Goal: Transaction & Acquisition: Book appointment/travel/reservation

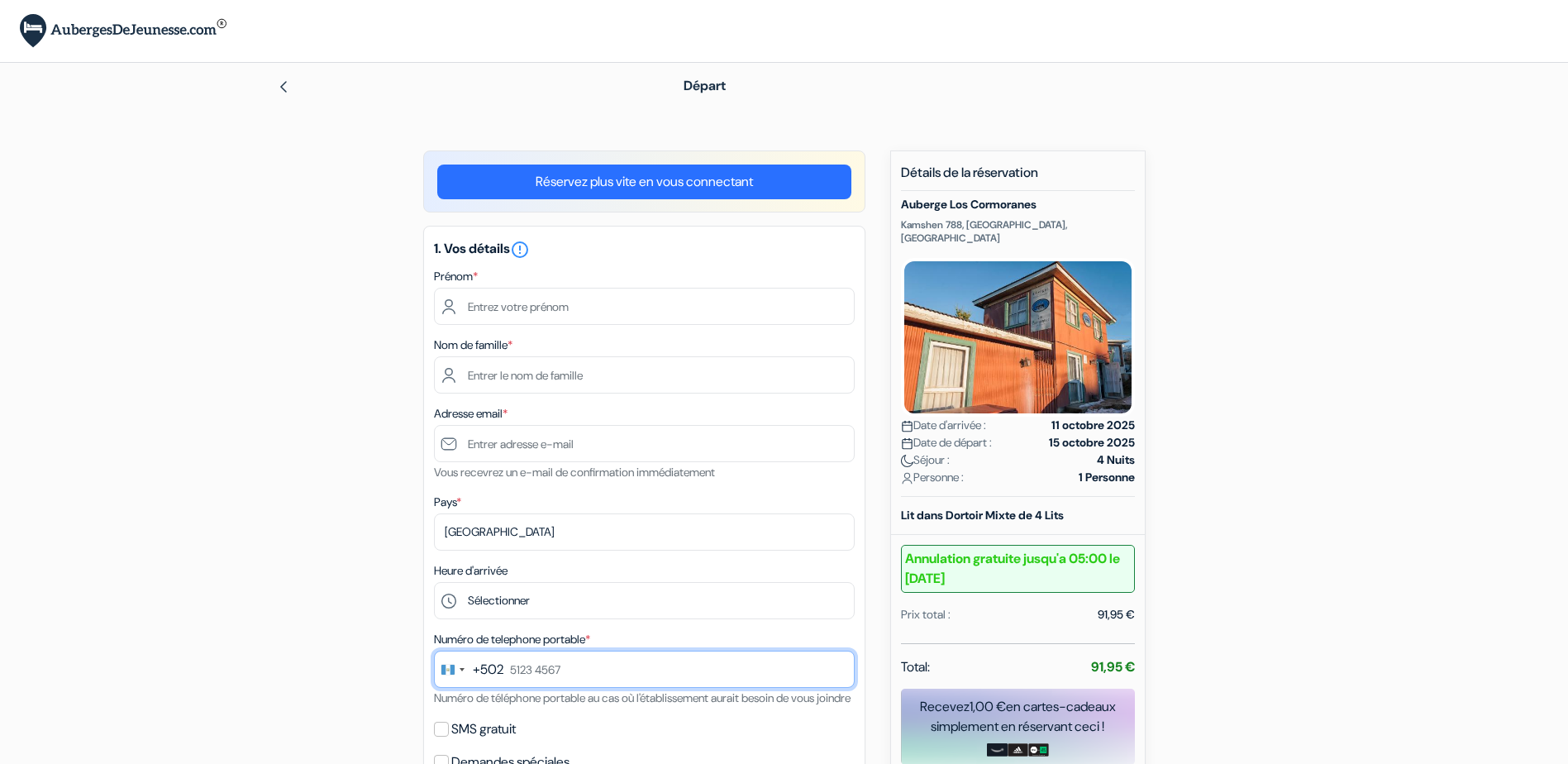
click at [552, 670] on input "text" at bounding box center [644, 669] width 420 height 37
type input "4750 4246"
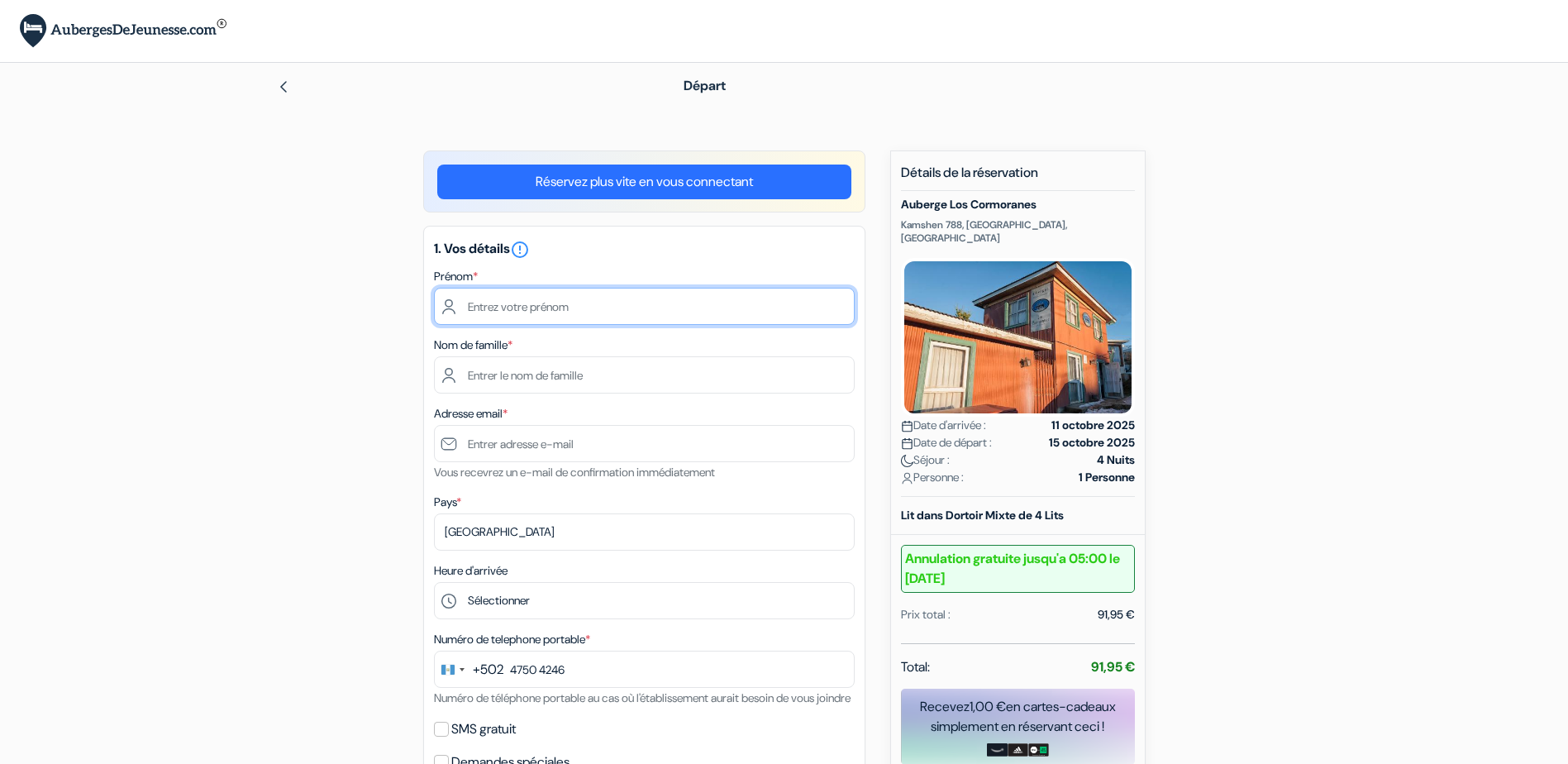
type input "[PERSON_NAME]"
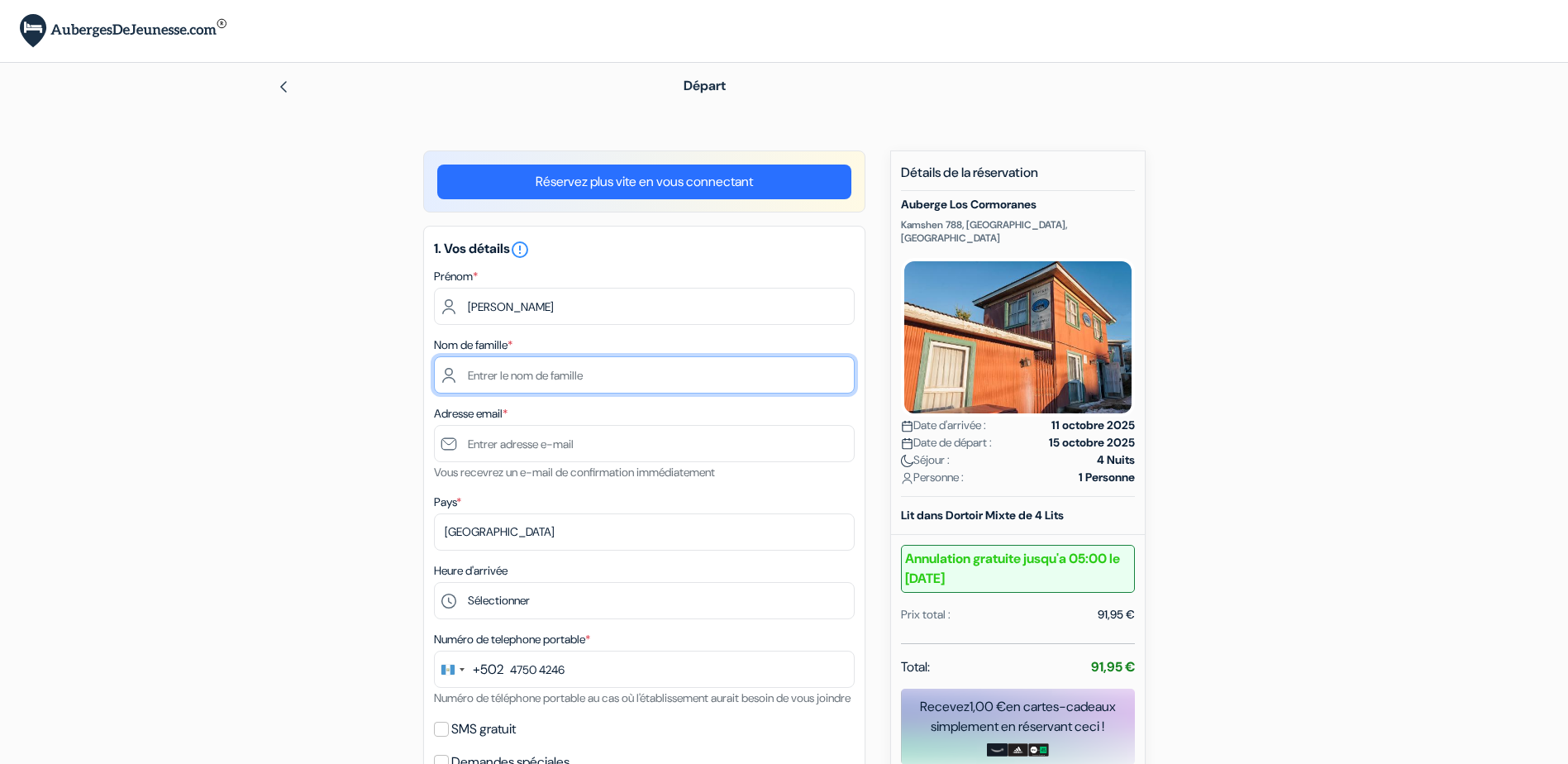
type input "Ferreira"
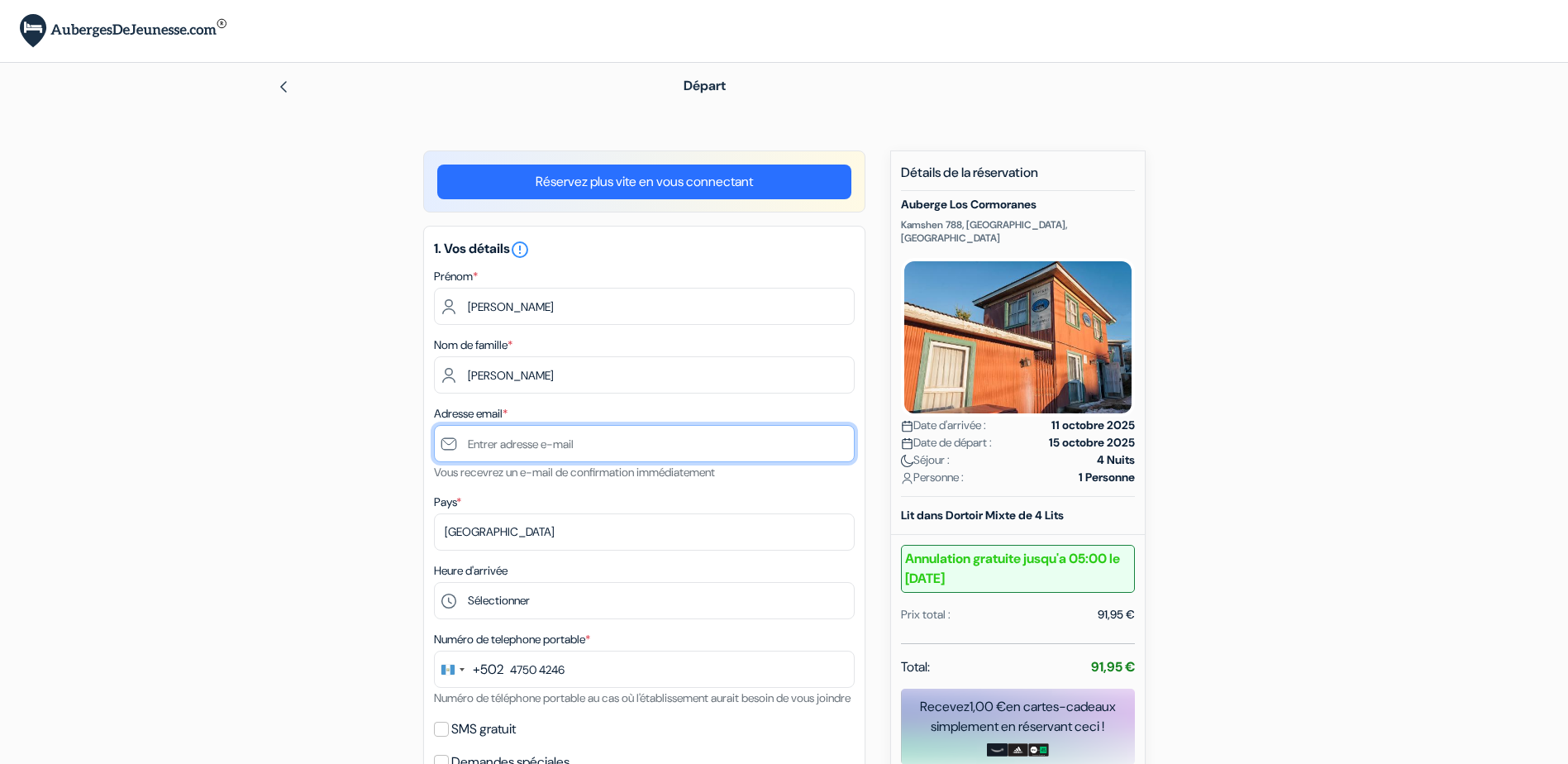
type input "[EMAIL_ADDRESS][DOMAIN_NAME]"
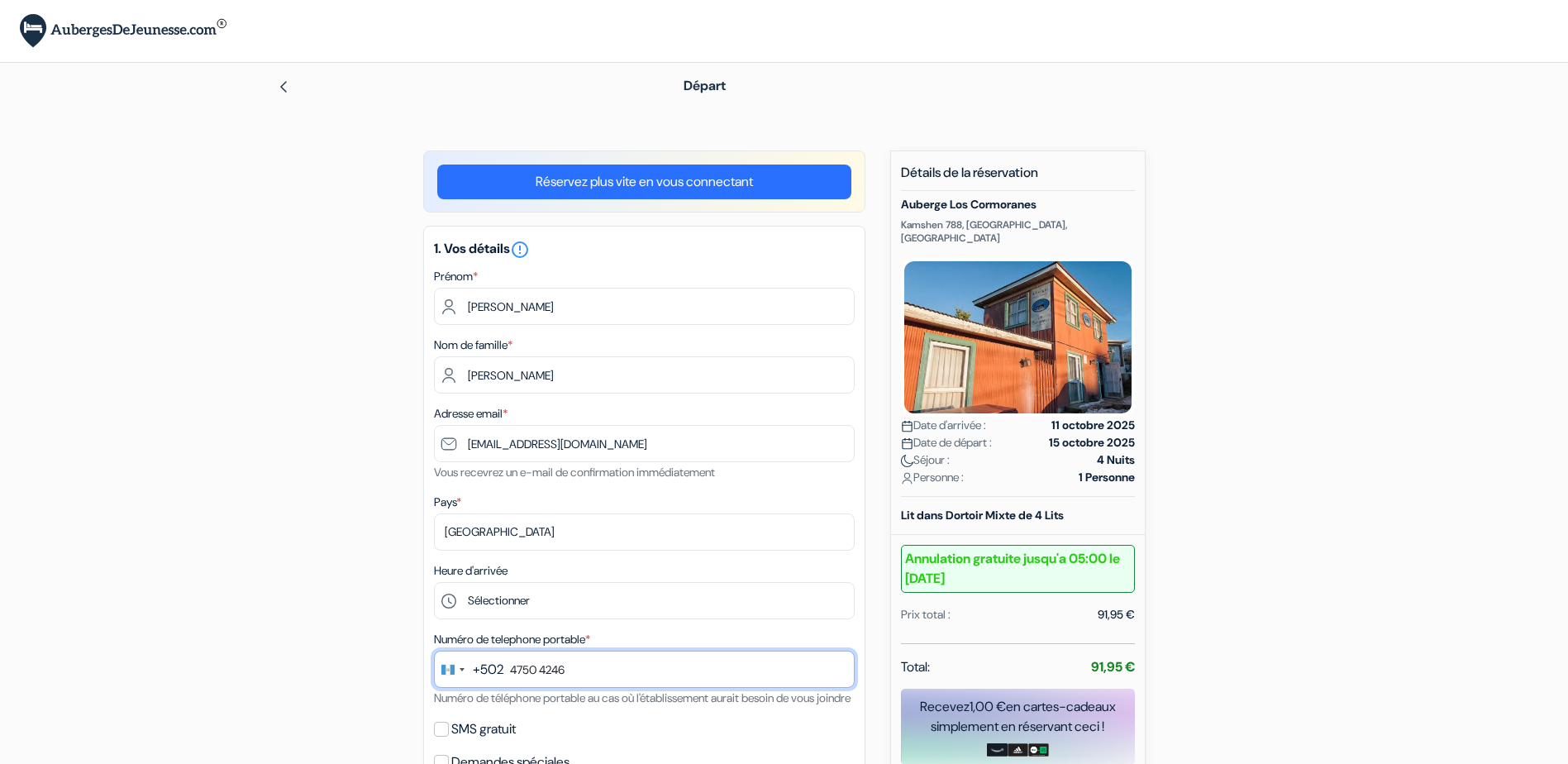
type input "4750 4246"
click at [281, 369] on div "add_box Auberge Los Cormoranes Kamshen 788, Ushuaia, Argentine Détails de l'éta…" at bounding box center [784, 773] width 1091 height 1245
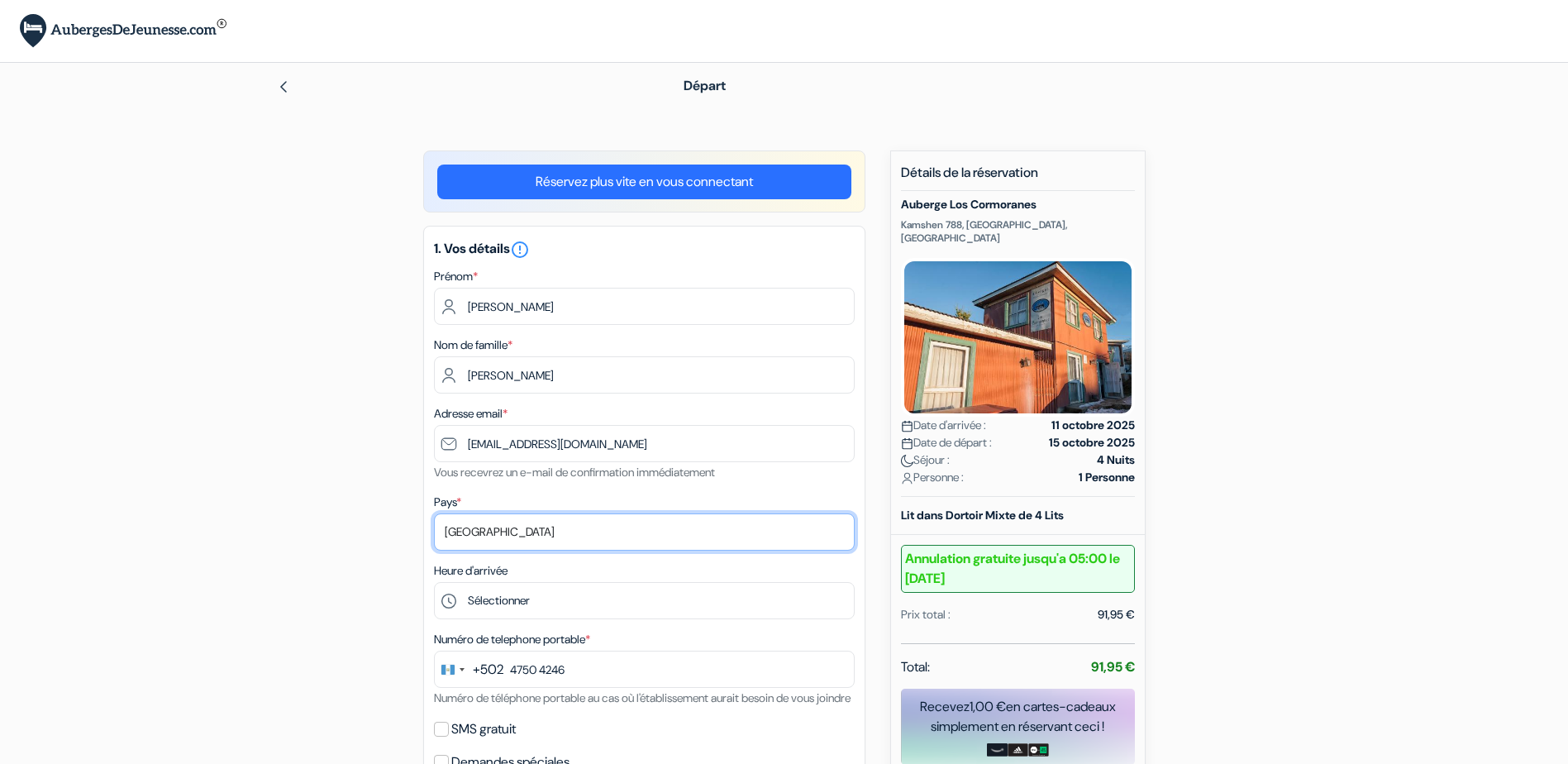
click at [532, 531] on select "Selectionner le pays Abkhazie Afghanistan Afrique du Sud Albanie Algérie Allema…" at bounding box center [644, 532] width 420 height 37
drag, startPoint x: 532, startPoint y: 531, endPoint x: 458, endPoint y: 524, distance: 74.3
click at [458, 524] on select "Selectionner le pays Abkhazie Afghanistan Afrique du Sud Albanie Algérie Allema…" at bounding box center [644, 532] width 420 height 37
click at [265, 425] on div "add_box Auberge Los Cormoranes Kamshen 788, Ushuaia, Argentine Détails de l'éta…" at bounding box center [784, 773] width 1091 height 1245
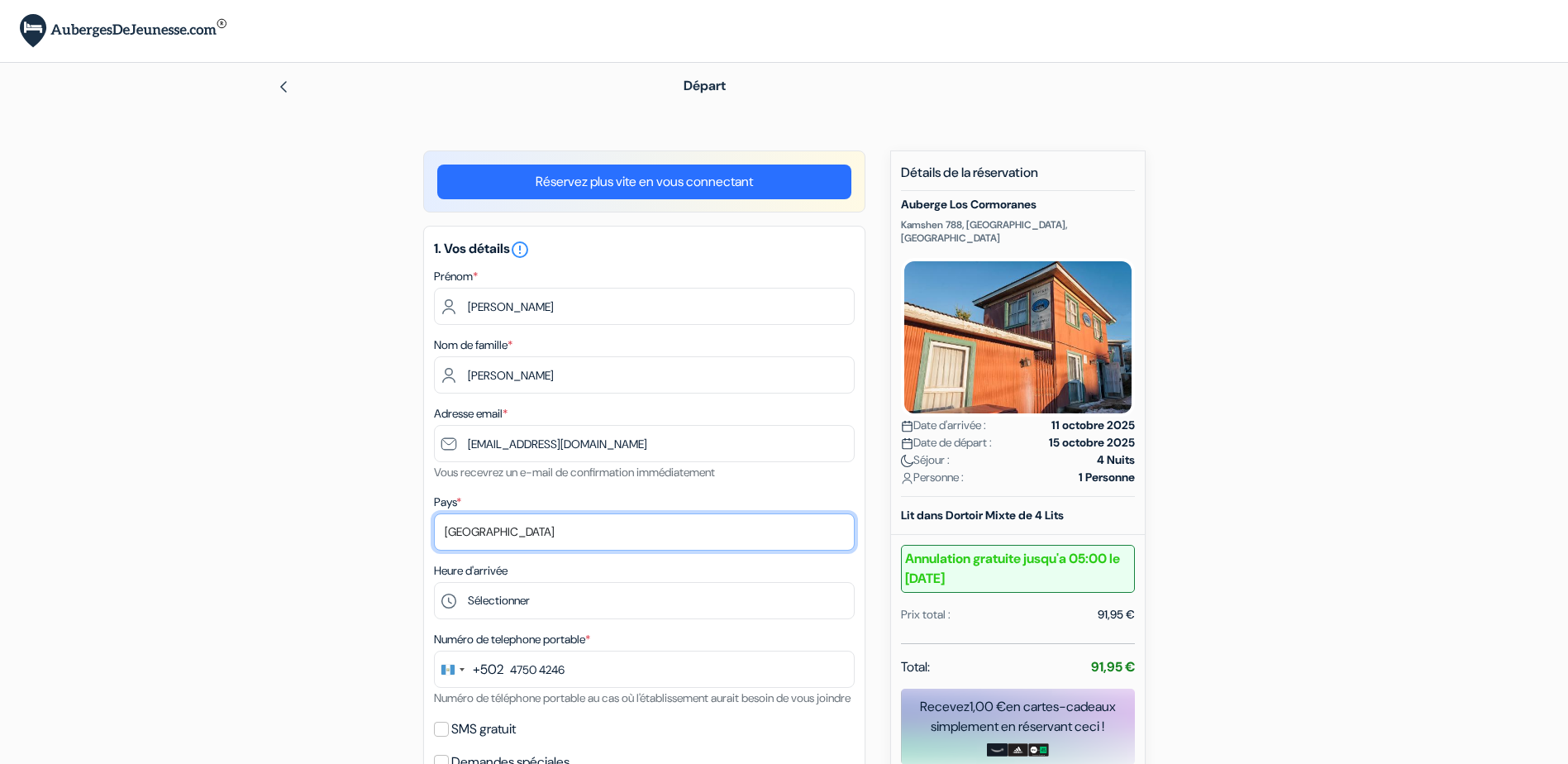
click at [471, 529] on select "Selectionner le pays Abkhazie Afghanistan Afrique du Sud Albanie Algérie Allema…" at bounding box center [644, 532] width 420 height 37
select select "fr"
click at [434, 514] on select "Selectionner le pays Abkhazie Afghanistan Afrique du Sud Albanie Algérie Allema…" at bounding box center [644, 532] width 420 height 37
click at [312, 344] on div "add_box Auberge Los Cormoranes Kamshen 788, Ushuaia, Argentine Détails de l'éta…" at bounding box center [784, 773] width 1091 height 1245
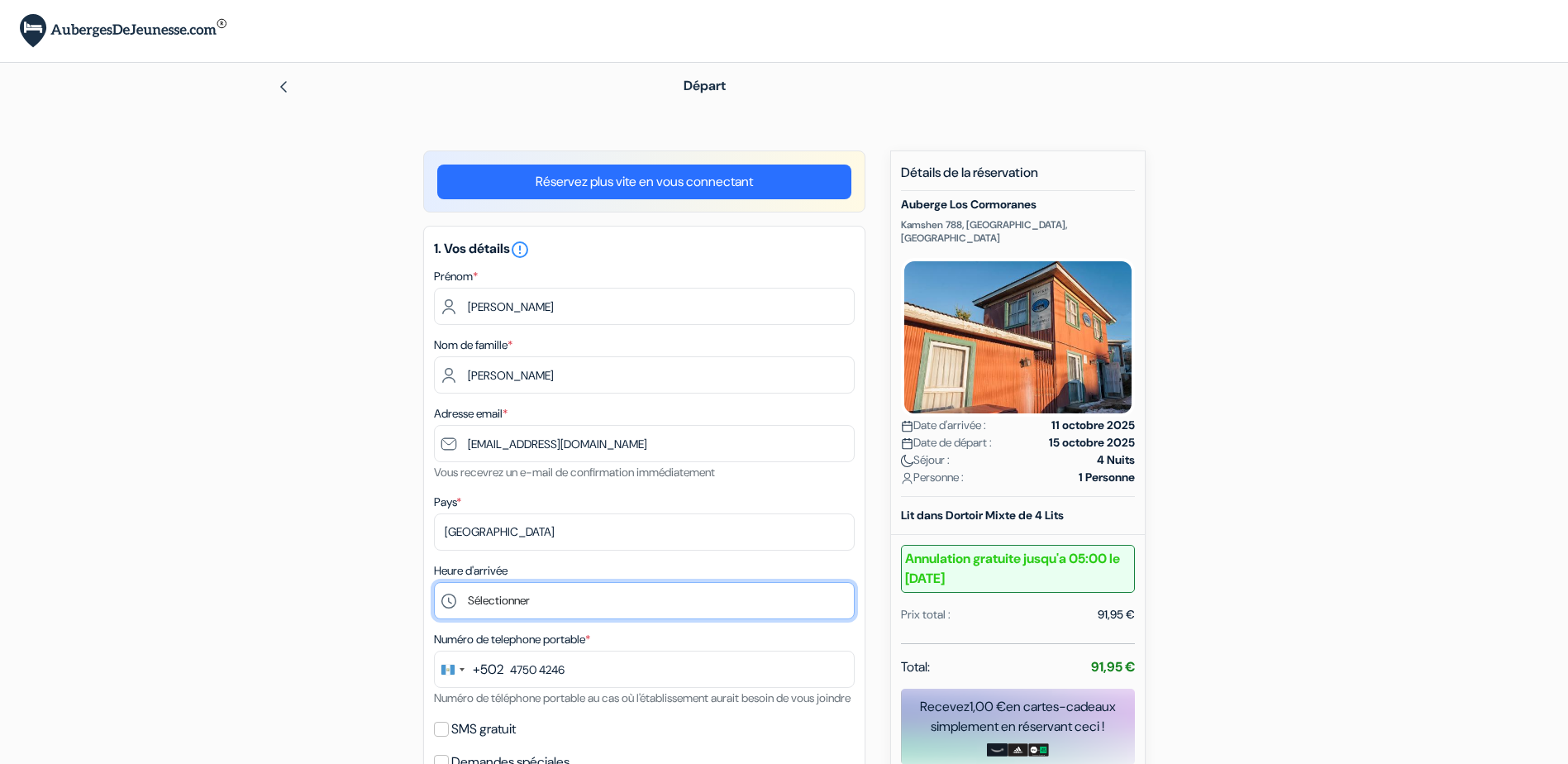
click at [501, 603] on select "Sélectionner 15:00 16:00 17:00 18:00 19:00 20:00 21:00 22:00 23:00" at bounding box center [644, 600] width 420 height 37
select select "15"
click at [434, 582] on select "Sélectionner 15:00 16:00 17:00 18:00 19:00 20:00 21:00 22:00 23:00" at bounding box center [644, 600] width 420 height 37
click at [362, 421] on div "add_box Auberge Los Cormoranes Kamshen 788, Ushuaia, Argentine Détails de l'éta…" at bounding box center [784, 773] width 1091 height 1245
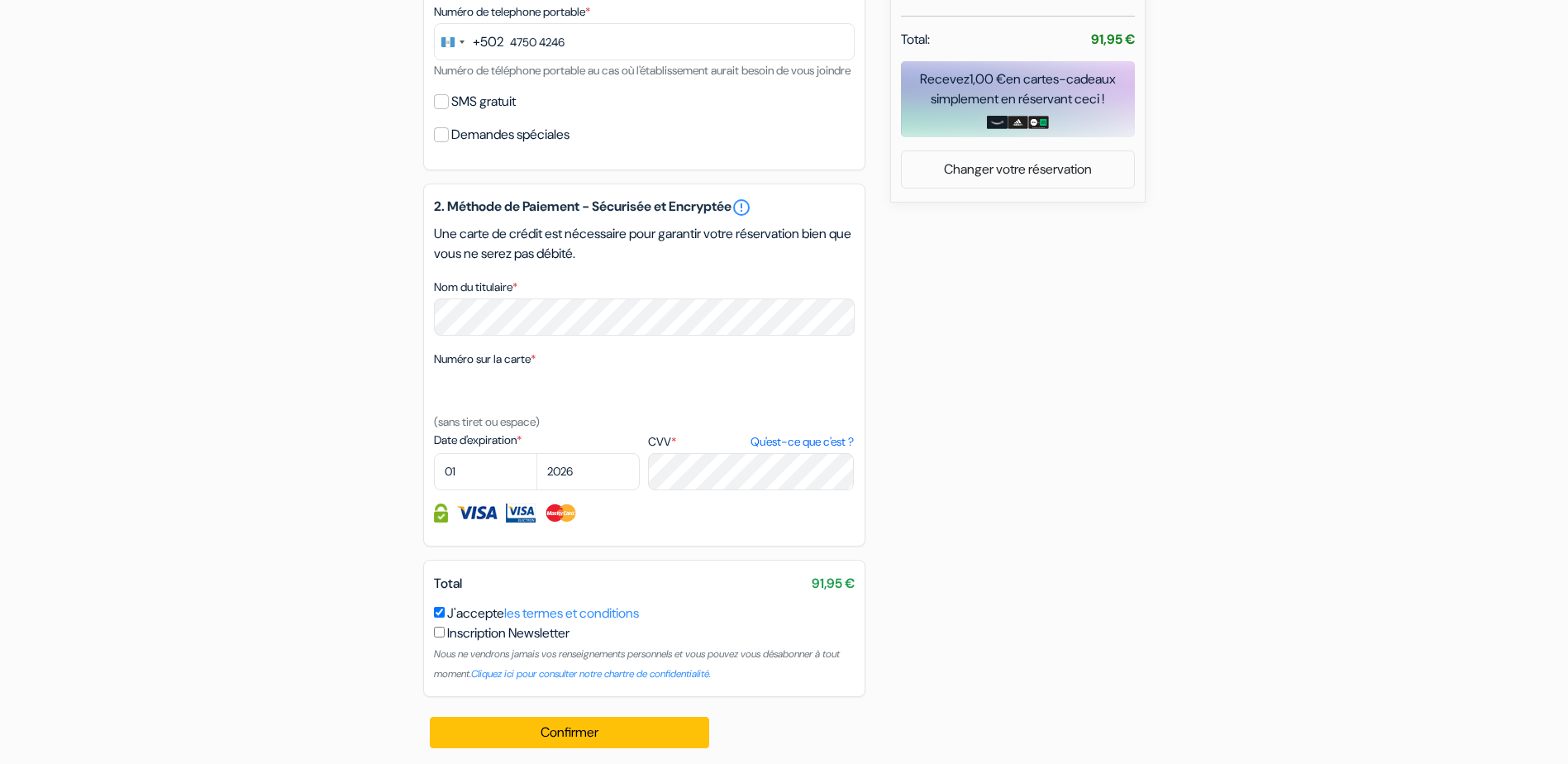
scroll to position [652, 0]
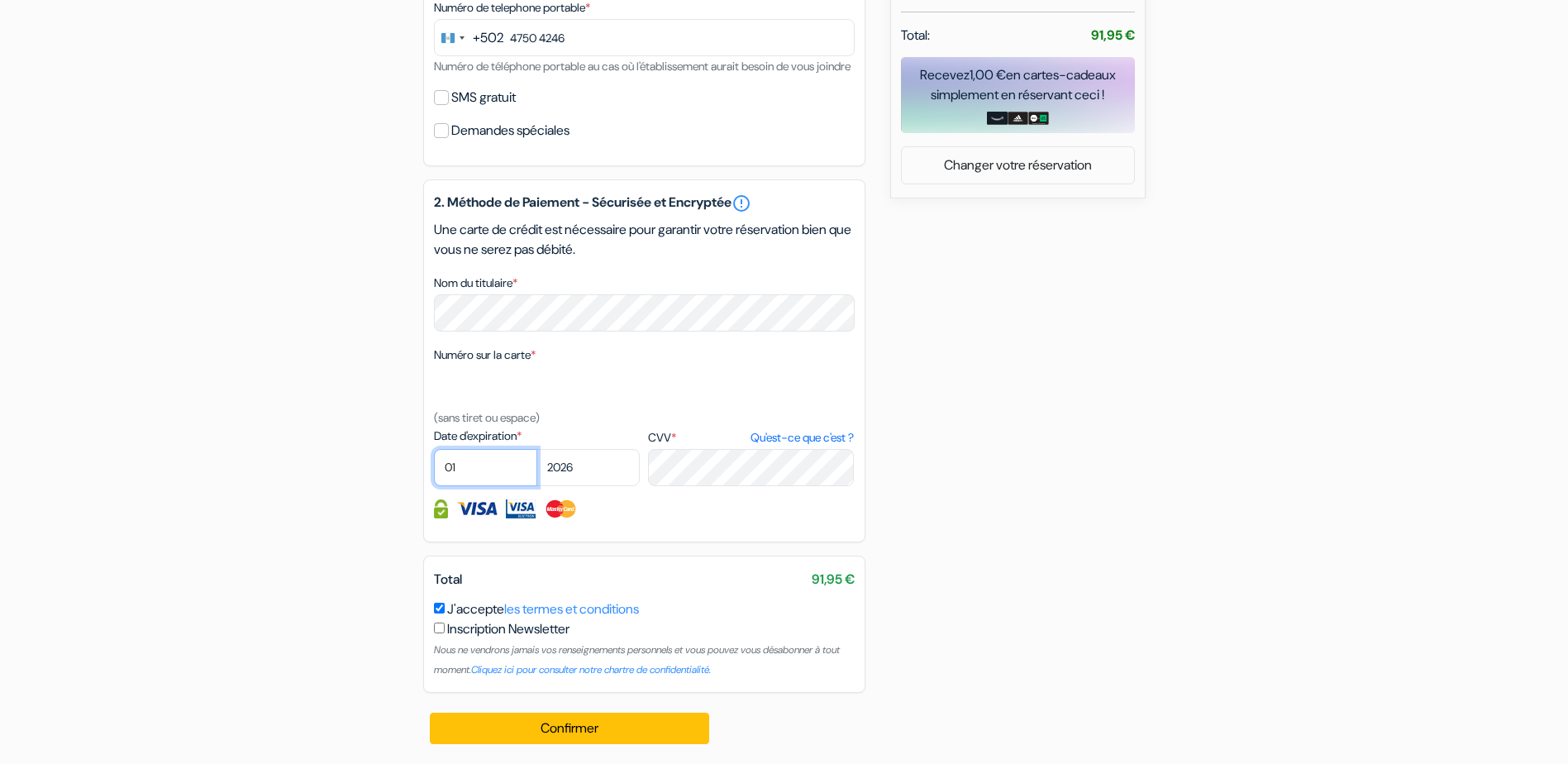
click at [483, 464] on select "01 02 03 04 05 06 07 08 09 10 11 12" at bounding box center [485, 467] width 104 height 37
select select "10"
click at [434, 449] on select "01 02 03 04 05 06 07 08 09 10 11 12" at bounding box center [485, 467] width 104 height 37
click at [574, 469] on select "2025 2026 2027 2028 2029 2030 2031 2032 2033 2034 2035 2036 2037 2038 2039 2040…" at bounding box center [588, 467] width 104 height 37
select select "2029"
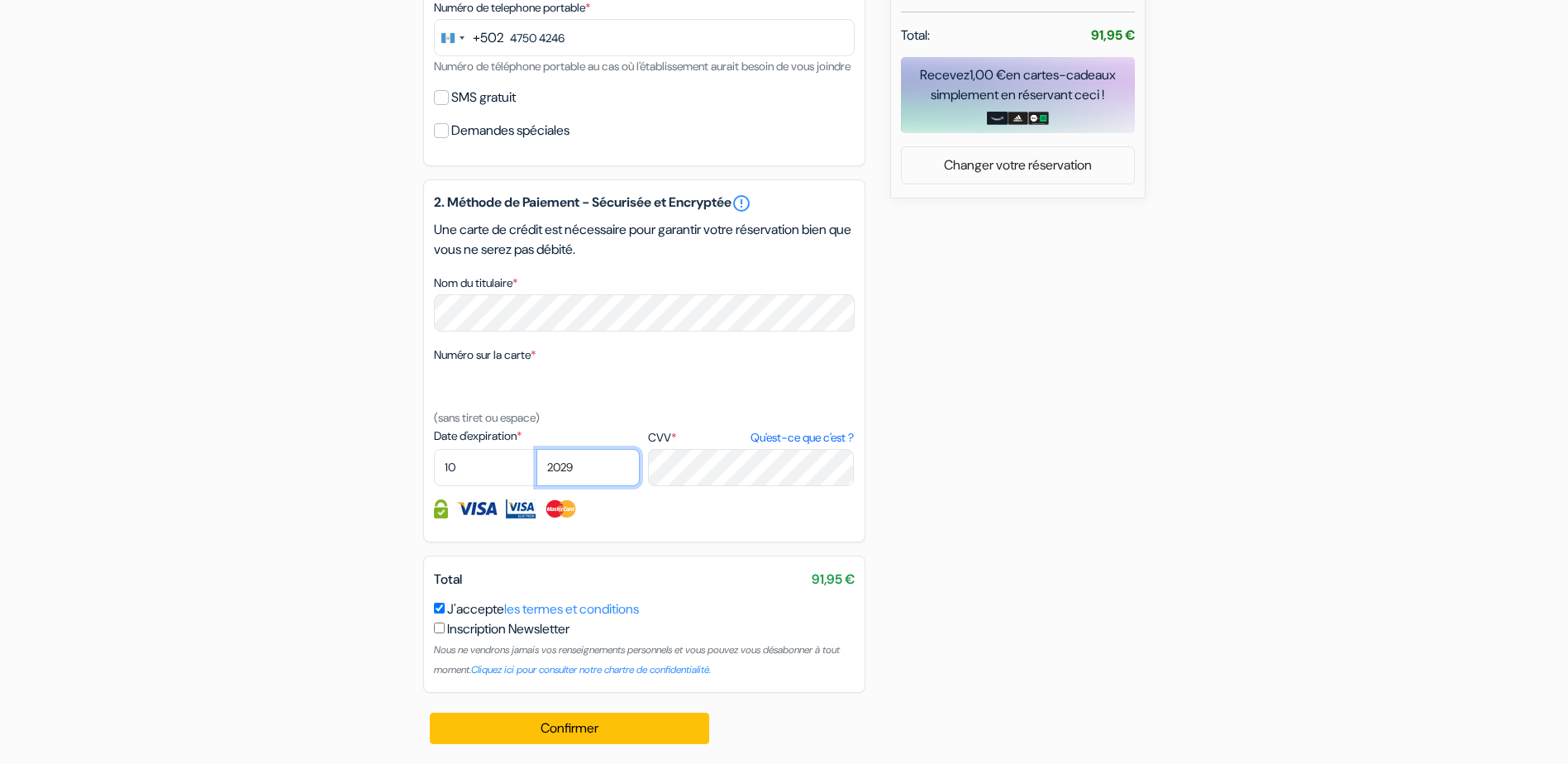
click at [536, 449] on select "2025 2026 2027 2028 2029 2030 2031 2032 2033 2034 2035 2036 2037 2038 2039 2040…" at bounding box center [588, 467] width 104 height 37
click at [445, 98] on input "SMS gratuit" at bounding box center [441, 98] width 15 height 15
checkbox input "true"
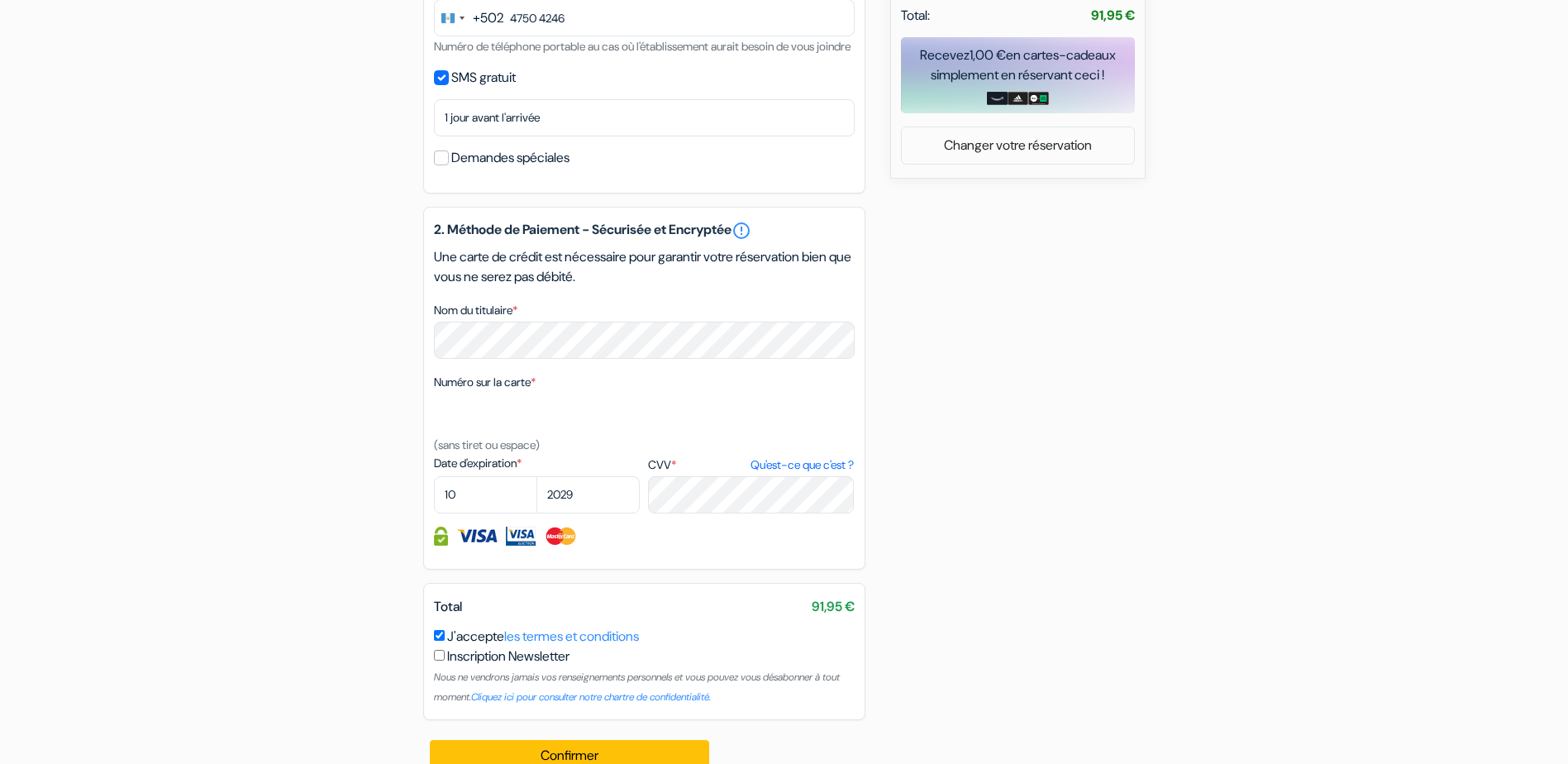
click at [365, 279] on div "add_box Auberge Los Cormoranes Kamshen 788, Ushuaia, Argentine Détails de l'éta…" at bounding box center [784, 145] width 1091 height 1292
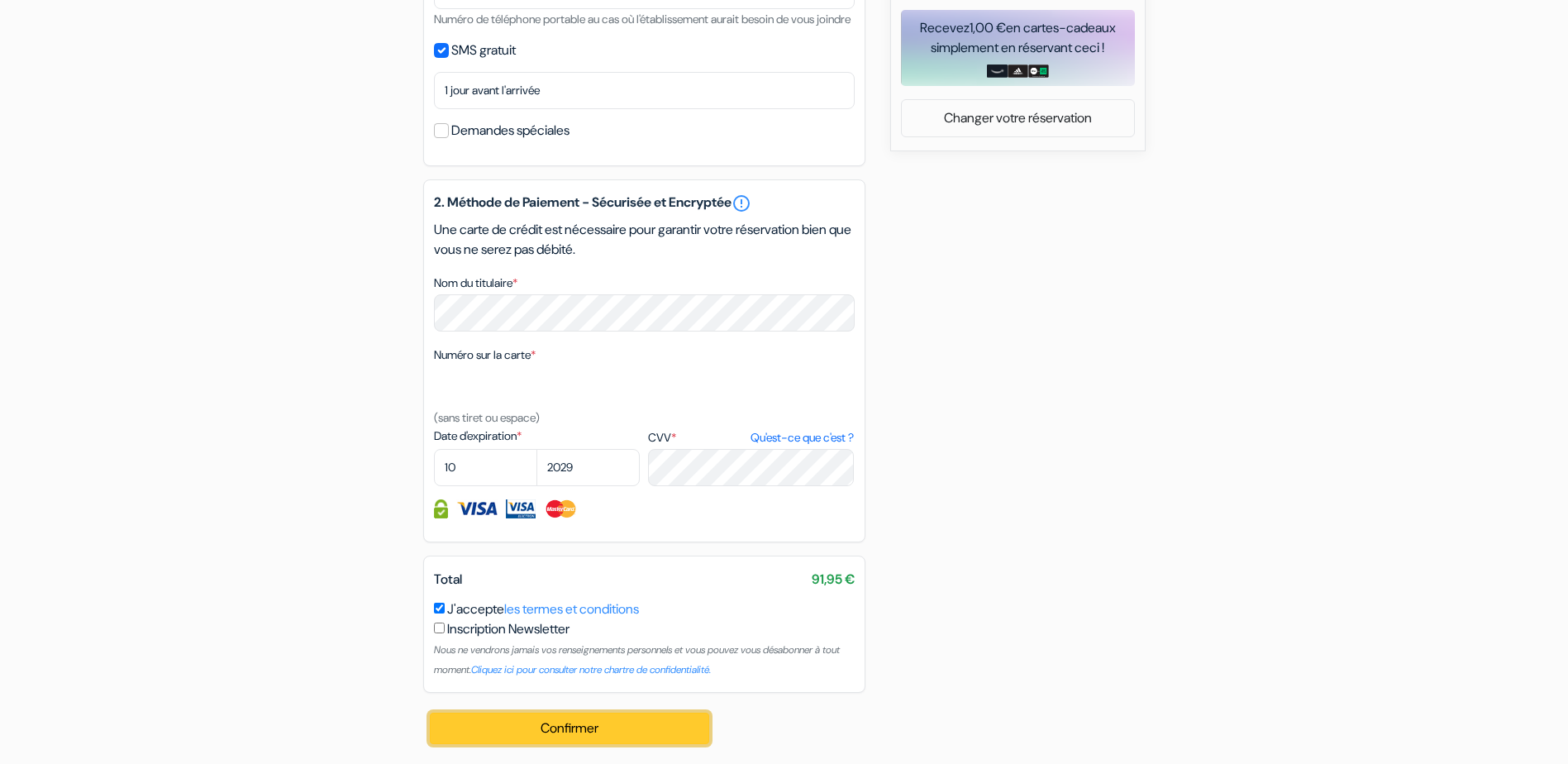
click at [577, 727] on button "Confirmer Loading..." at bounding box center [570, 728] width 281 height 31
